Goal: Check status: Check status

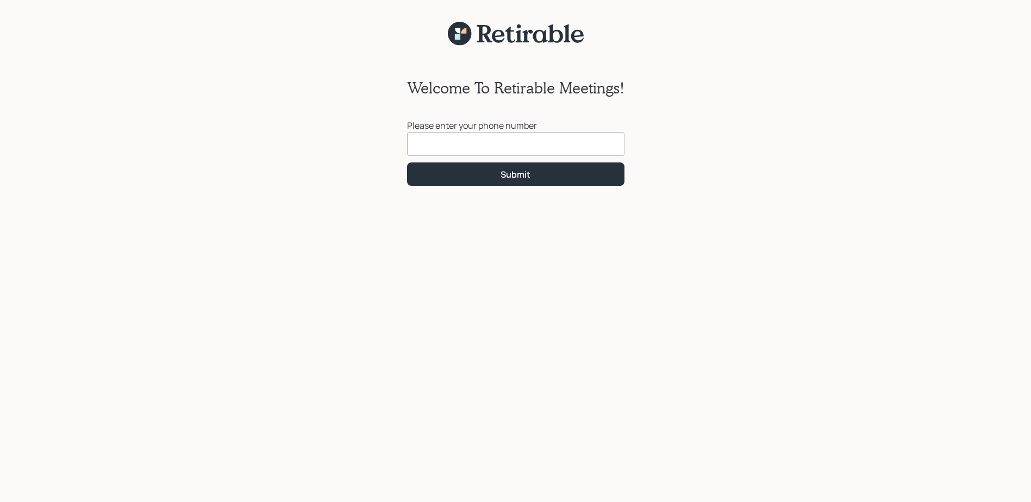
click at [472, 145] on input at bounding box center [515, 144] width 217 height 24
type input "[PHONE_NUMBER]"
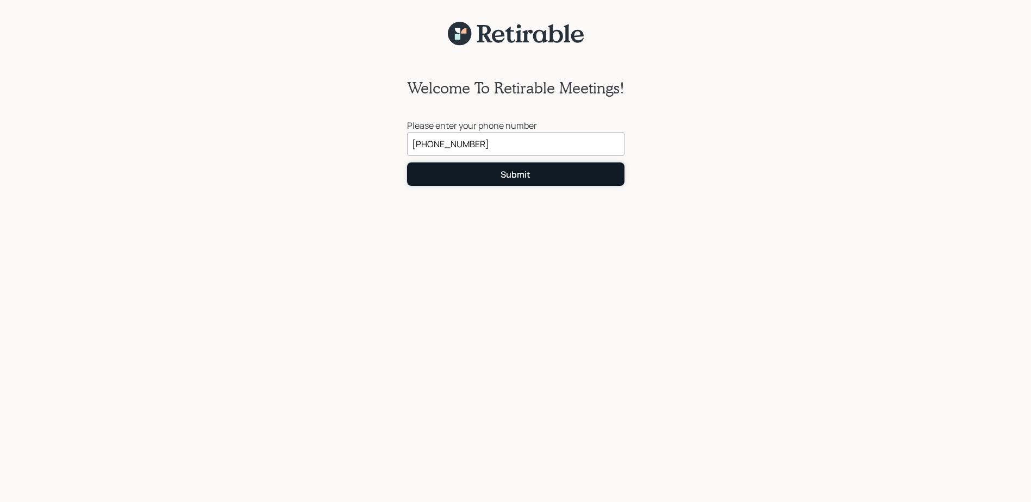
click at [510, 180] on div "Submit" at bounding box center [515, 174] width 30 height 12
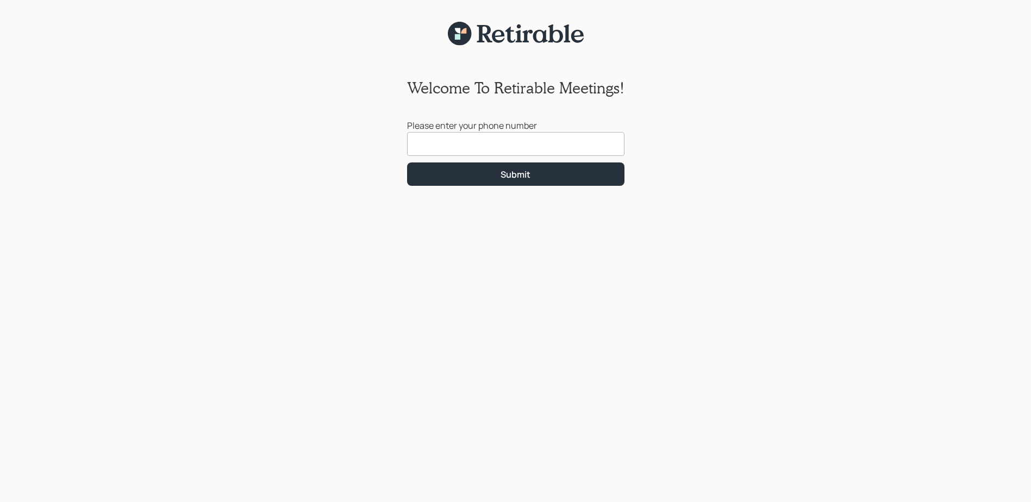
click at [444, 147] on input at bounding box center [515, 144] width 217 height 24
type input "[PHONE_NUMBER]"
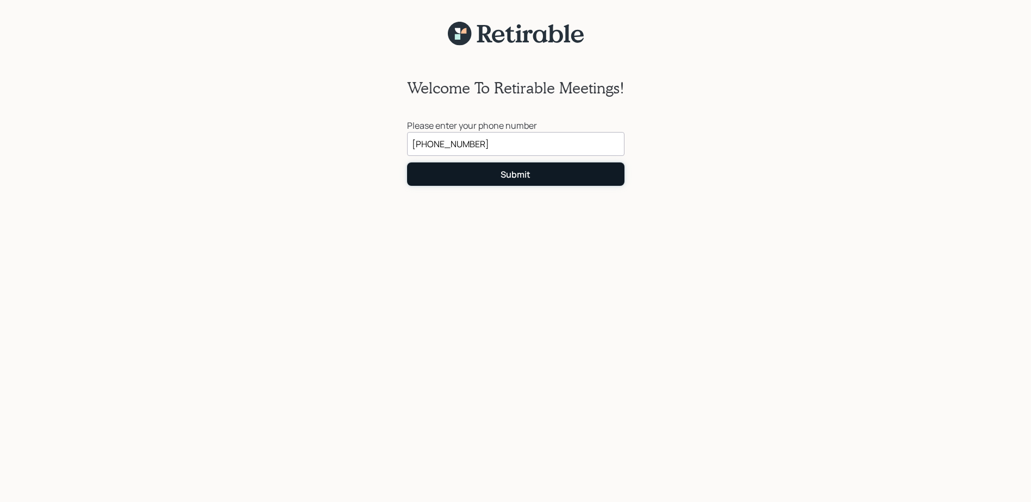
click at [533, 174] on button "Submit" at bounding box center [515, 173] width 217 height 23
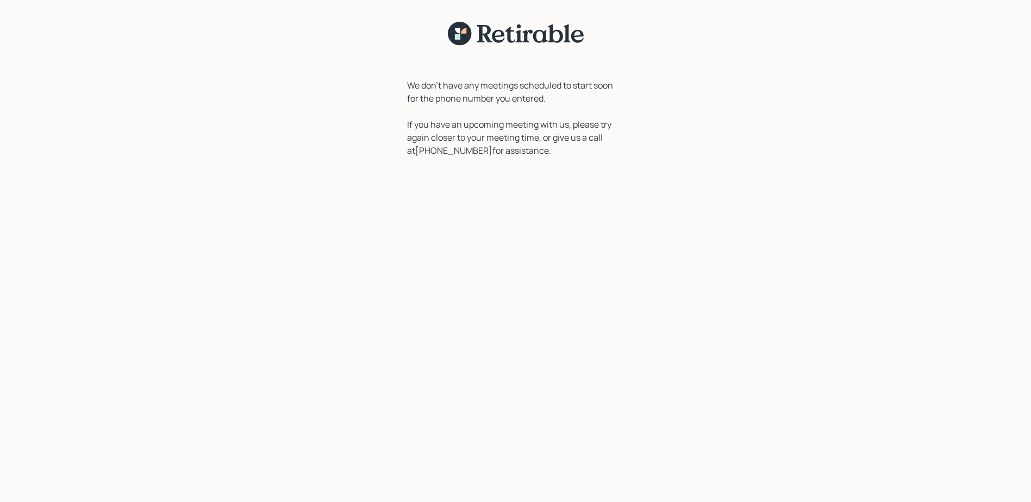
click at [668, 90] on div "We don't have any meetings scheduled to start soon for the phone number you ent…" at bounding box center [515, 280] width 1031 height 469
click at [682, 116] on div "We don't have any meetings scheduled to start soon for the phone number you ent…" at bounding box center [515, 280] width 1031 height 469
click at [823, 55] on div "We don't have any meetings scheduled to start soon for the phone number you ent…" at bounding box center [515, 280] width 1031 height 469
click at [397, 252] on div "We don't have any meetings scheduled to start soon for the phone number you ent…" at bounding box center [515, 280] width 1031 height 469
click at [857, 97] on div "We don't have any meetings scheduled to start soon for the phone number you ent…" at bounding box center [515, 280] width 1031 height 469
